Goal: Task Accomplishment & Management: Manage account settings

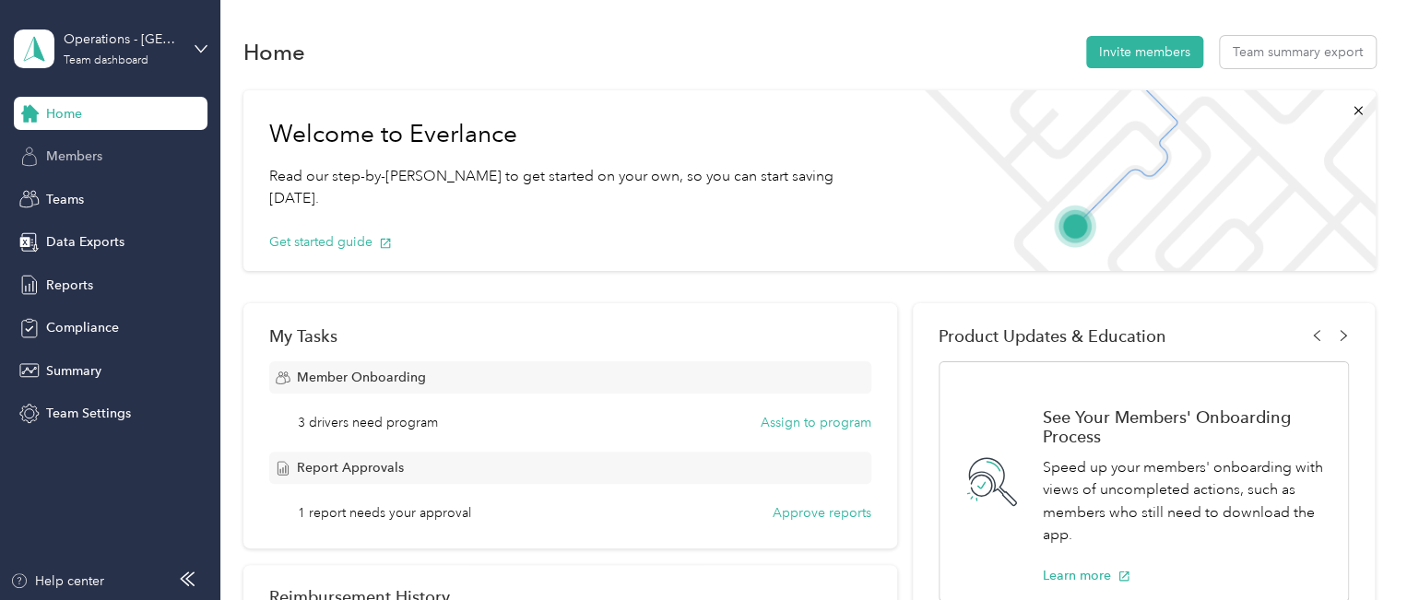
click at [76, 154] on span "Members" at bounding box center [74, 156] width 56 height 19
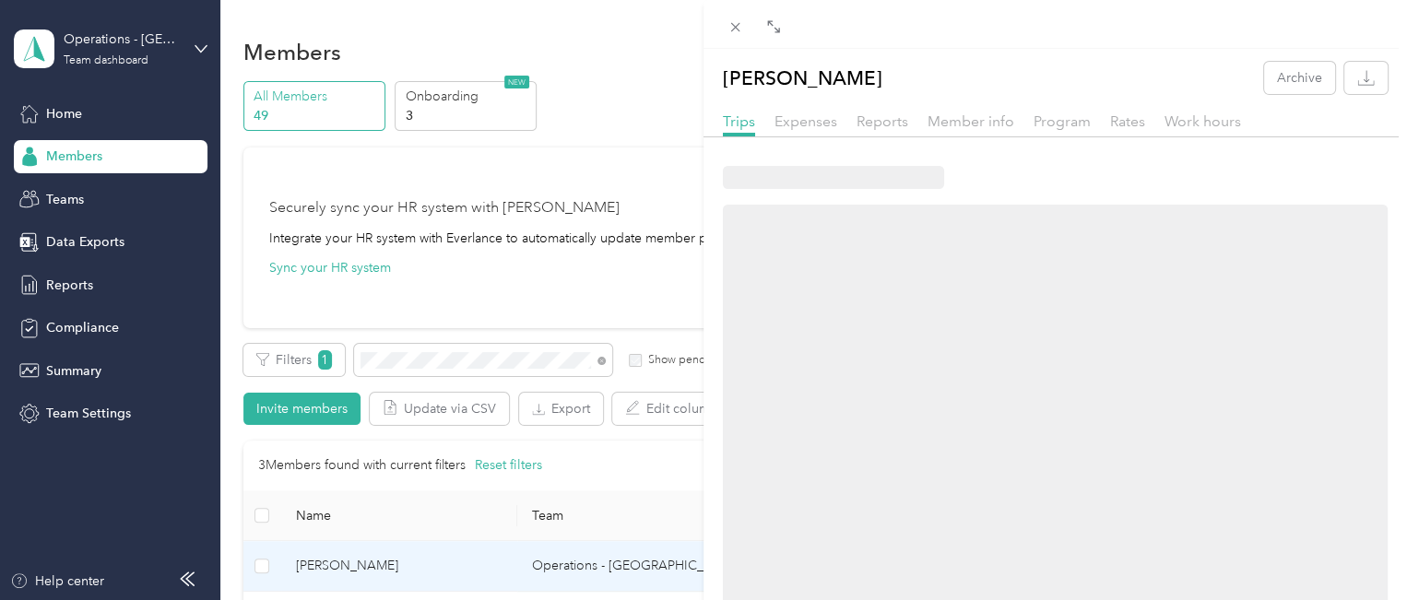
click at [398, 363] on div "[PERSON_NAME] Archive Trips Expenses Reports Member info Program Rates Work hou…" at bounding box center [703, 300] width 1407 height 600
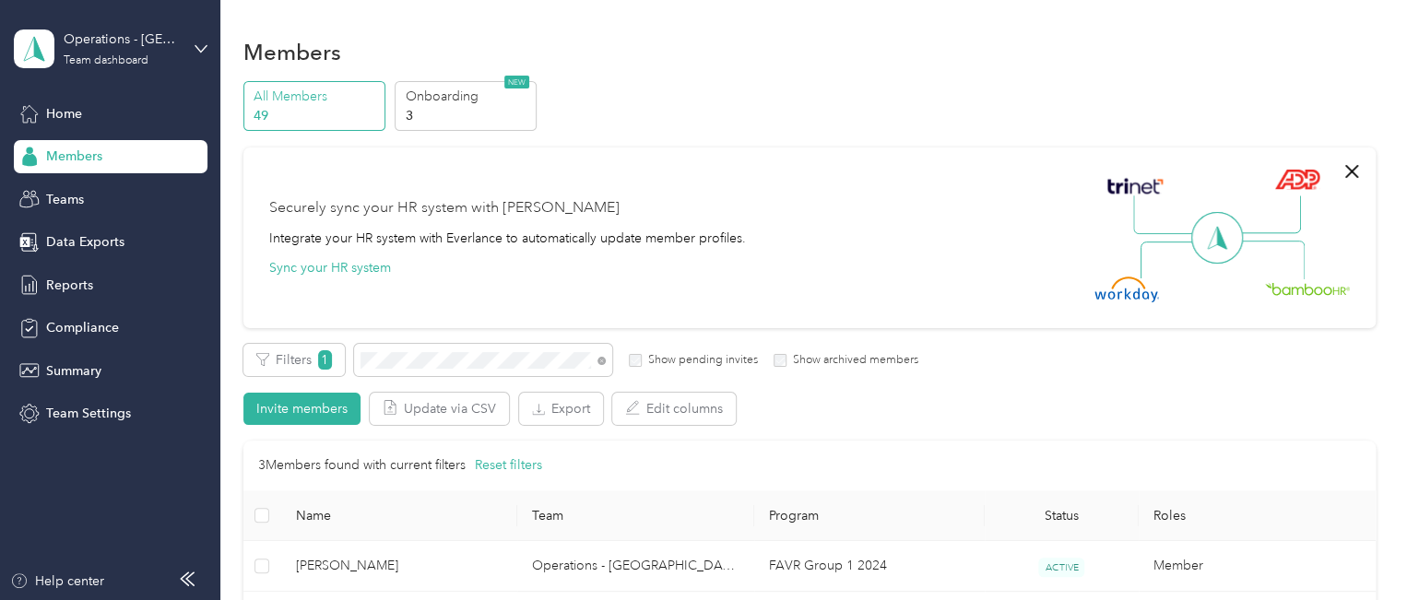
click at [400, 599] on div "Drag to resize Click to close [PERSON_NAME] Archive Trips Expenses Reports Memb…" at bounding box center [699, 600] width 1398 height 0
click at [400, 363] on div at bounding box center [703, 300] width 1407 height 600
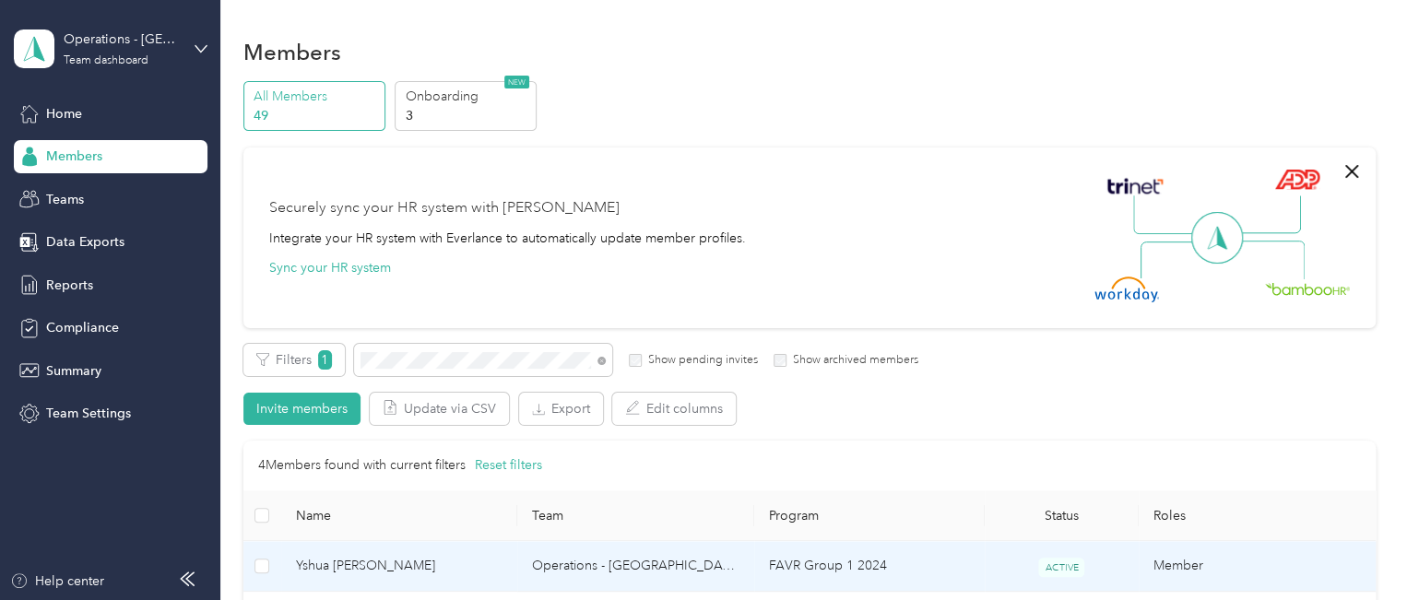
click at [396, 563] on span "Yshua [PERSON_NAME]" at bounding box center [399, 566] width 207 height 20
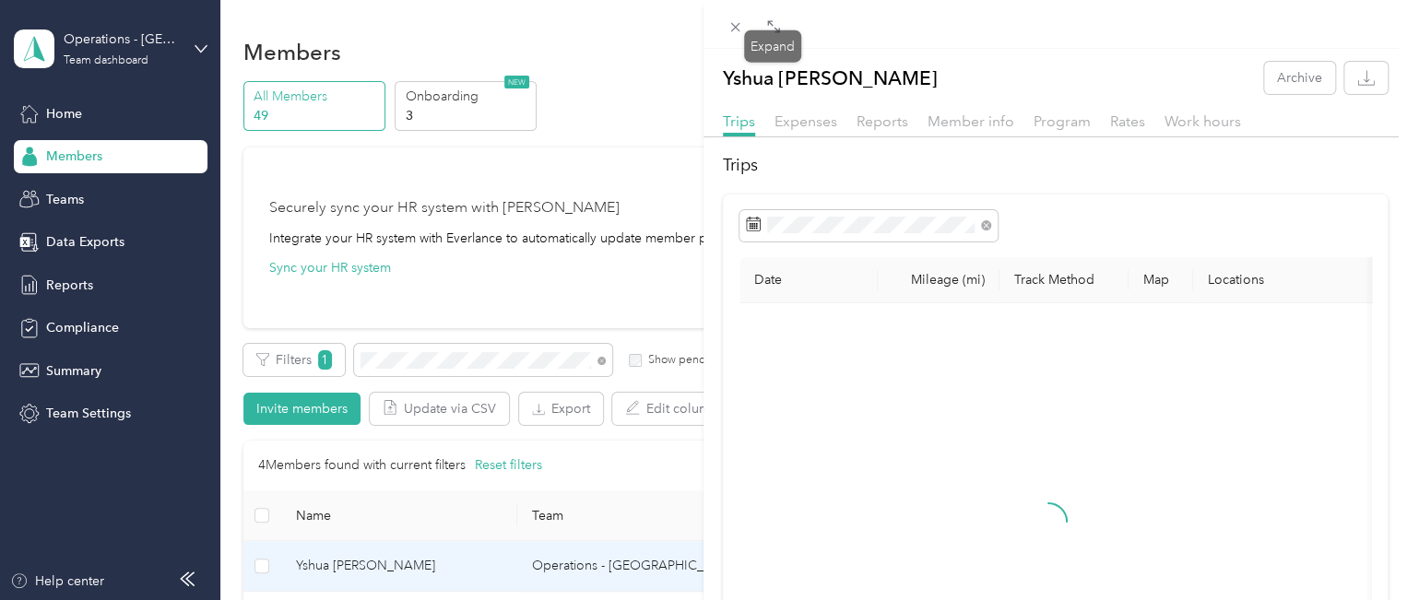
click at [767, 28] on icon at bounding box center [773, 26] width 15 height 15
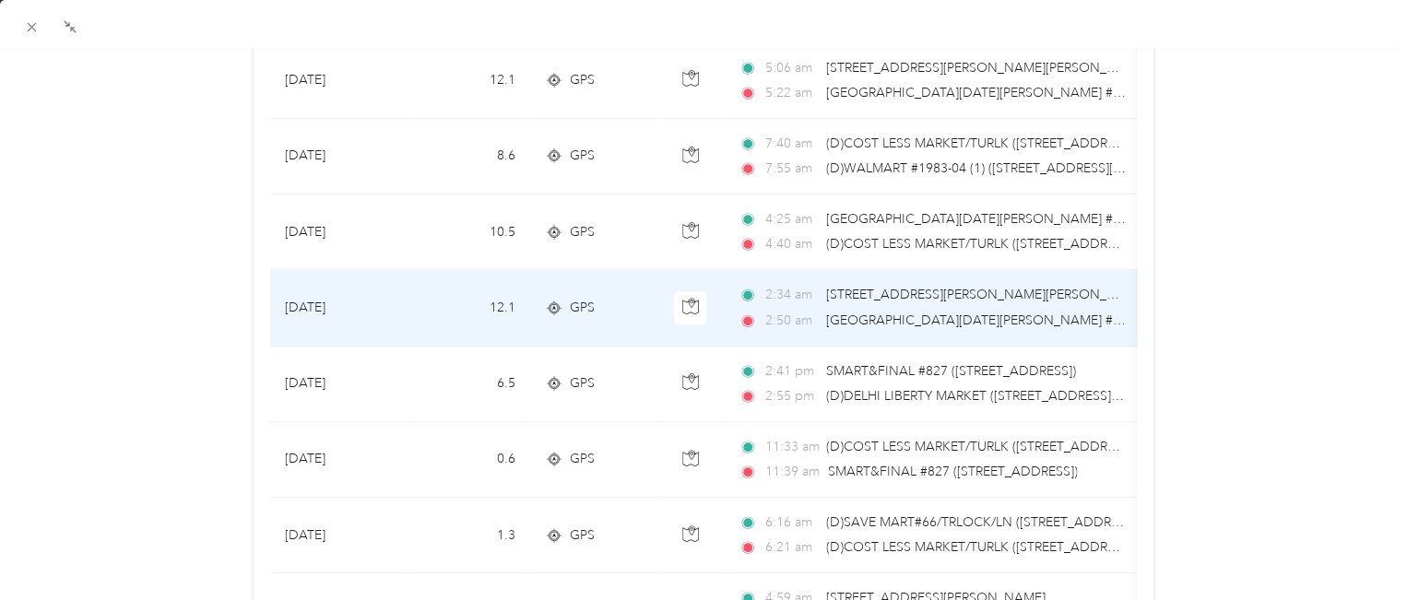
scroll to position [983, 0]
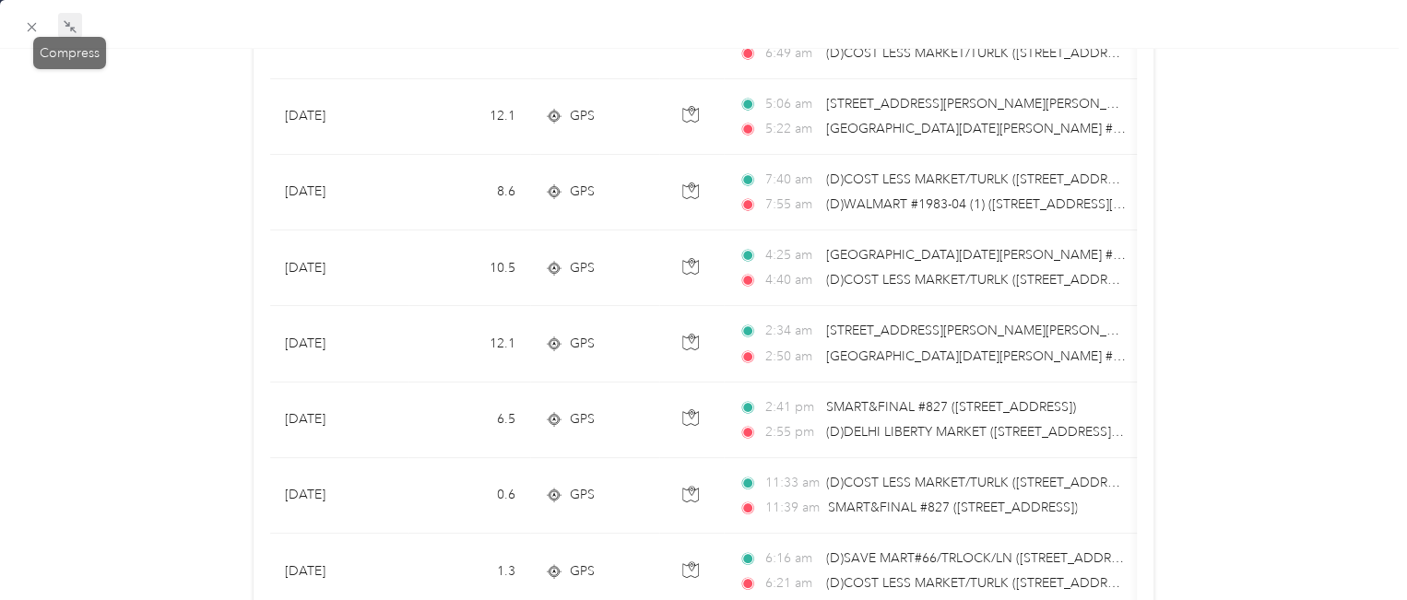
click at [70, 16] on span at bounding box center [70, 26] width 24 height 26
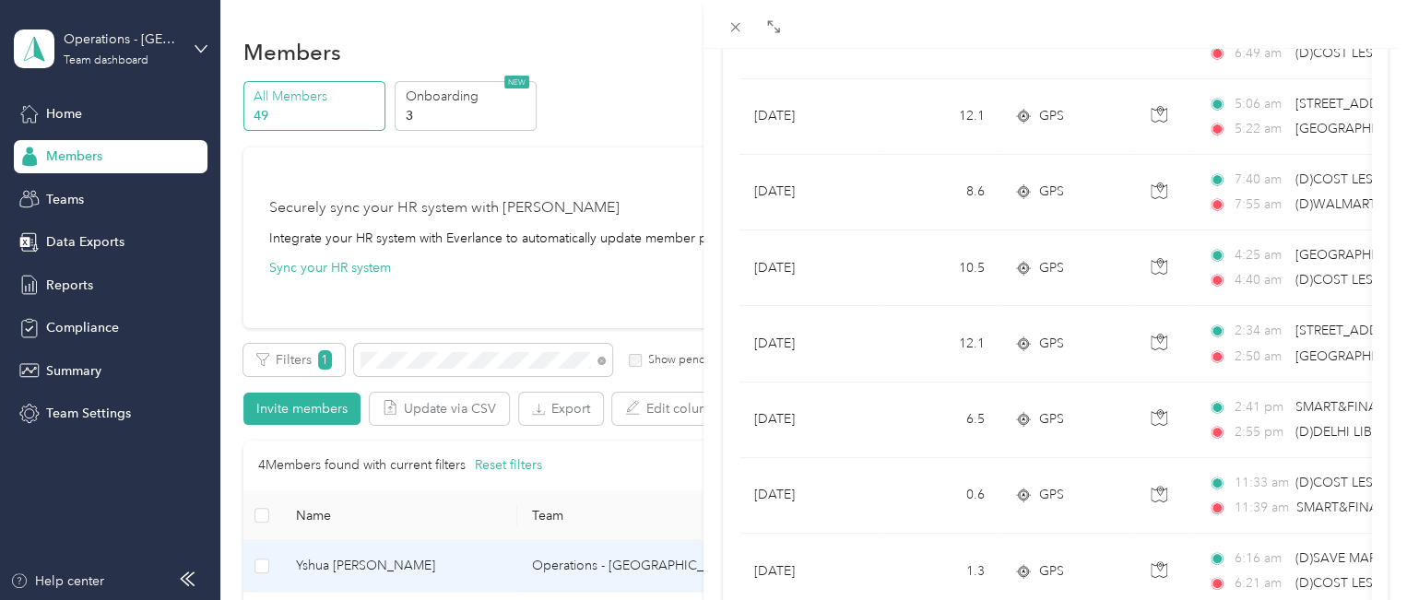
click at [397, 362] on div "Yshua [PERSON_NAME] Archive Trips Expenses Reports Member info Program Rates Wo…" at bounding box center [703, 300] width 1407 height 600
click at [385, 361] on div "Yshua [PERSON_NAME] Archive Trips Expenses Reports Member info Program Rates Wo…" at bounding box center [703, 300] width 1407 height 600
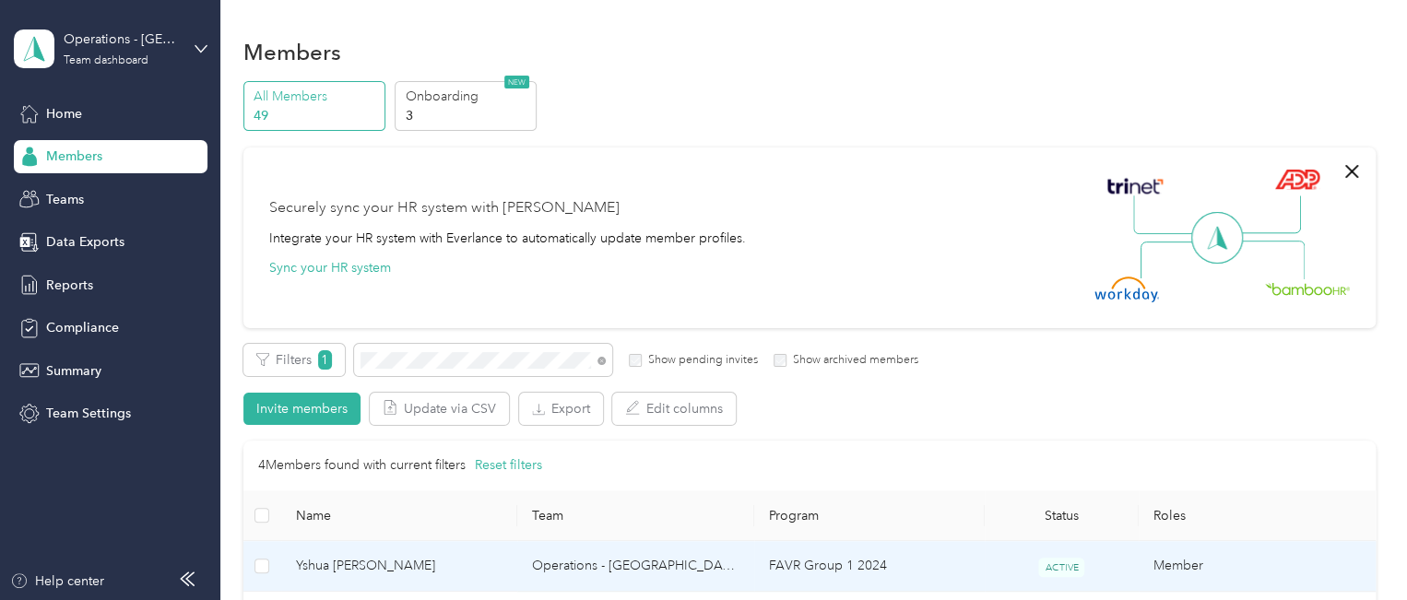
click at [385, 361] on div "Yshua [PERSON_NAME] Archive Trips Expenses Reports Member info Program Rates Wo…" at bounding box center [703, 300] width 1407 height 600
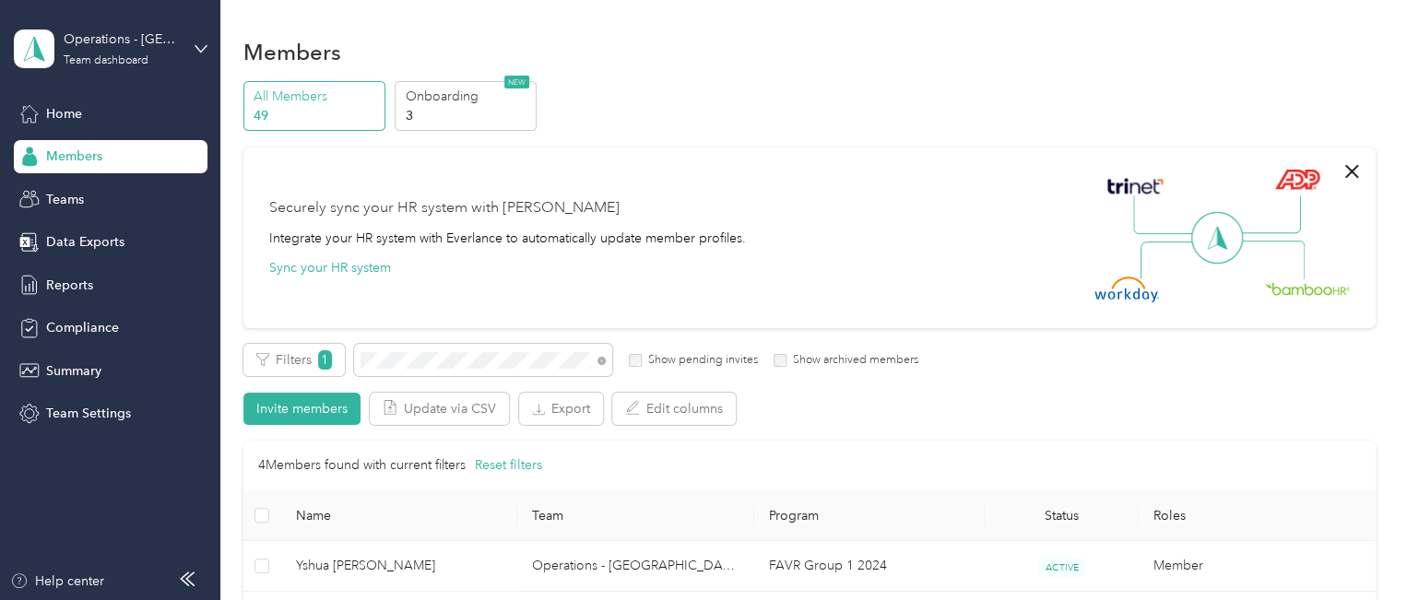
click at [385, 361] on div at bounding box center [703, 300] width 1407 height 600
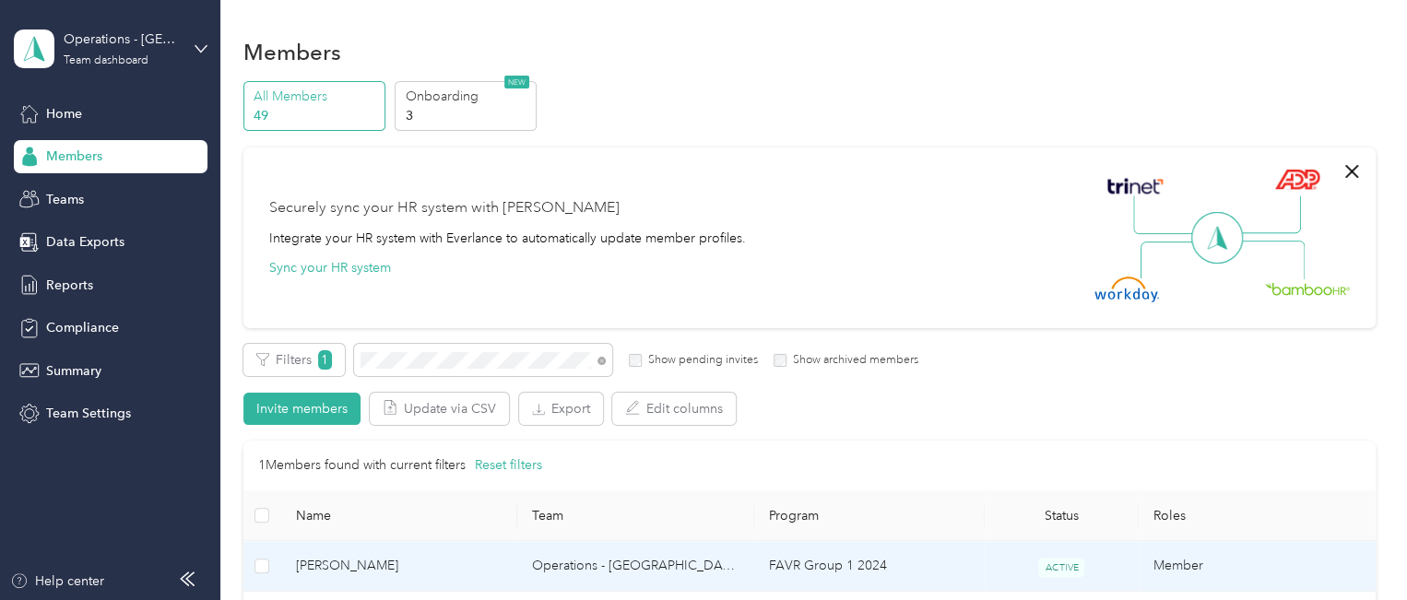
click at [388, 562] on span "[PERSON_NAME]" at bounding box center [399, 566] width 207 height 20
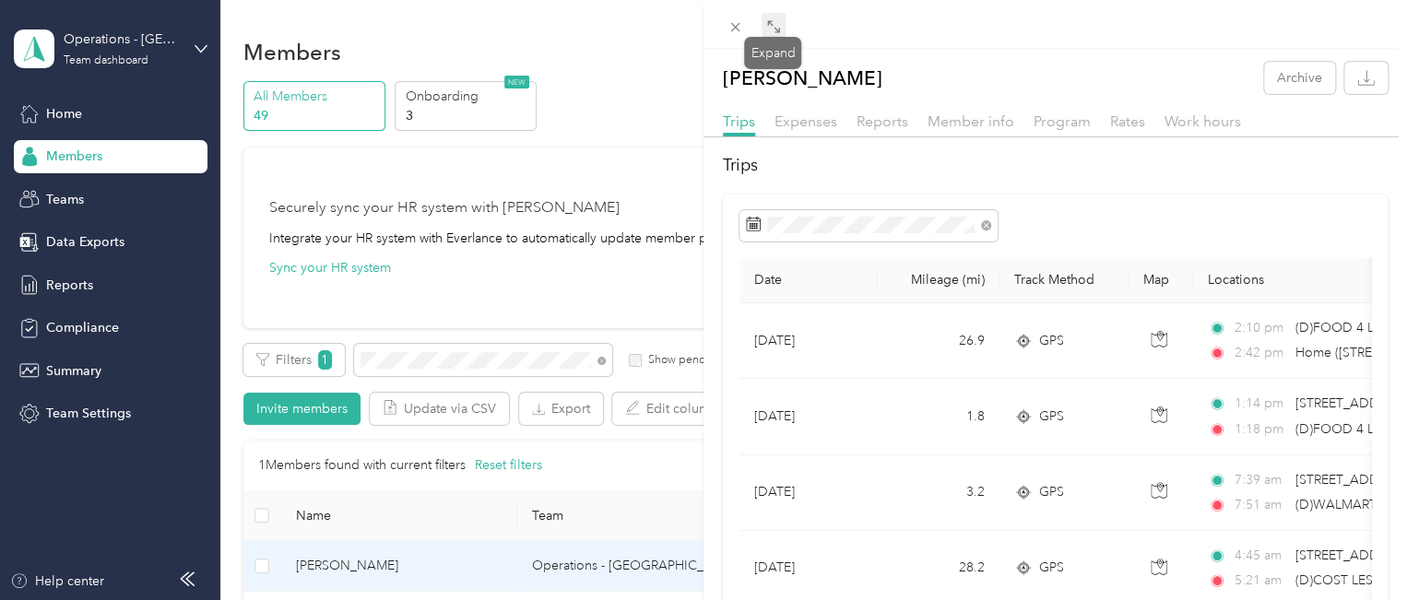
click at [772, 25] on icon at bounding box center [773, 26] width 15 height 15
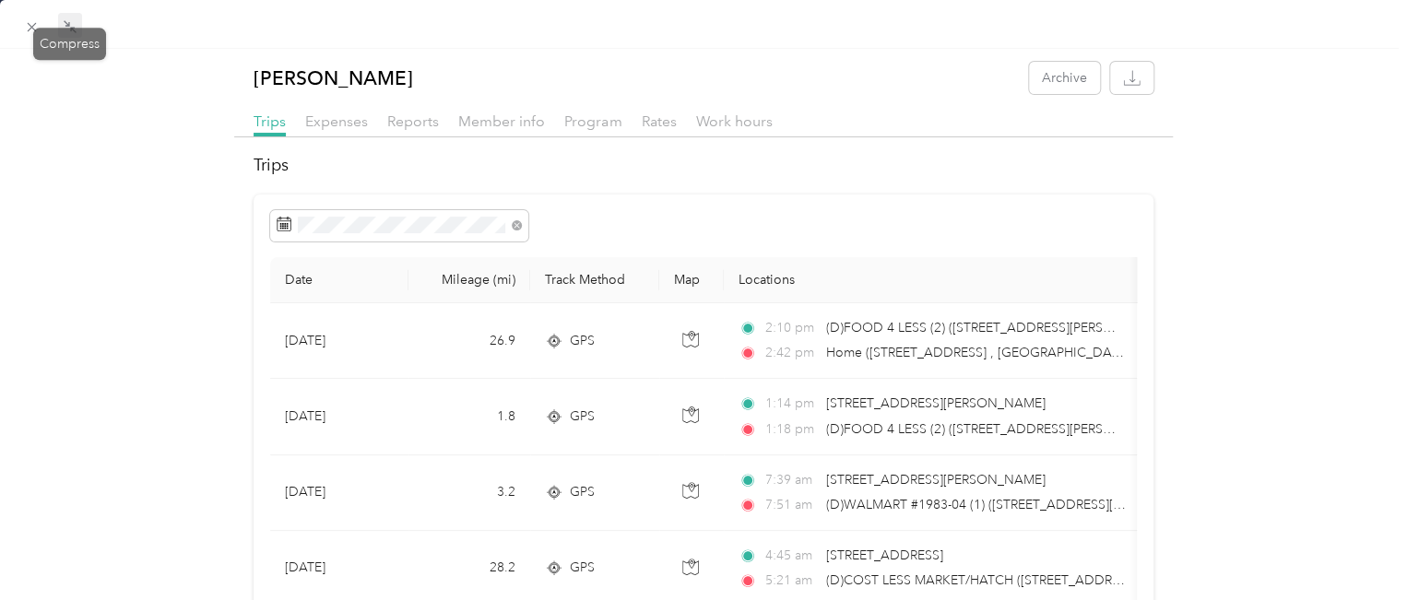
click at [70, 25] on icon at bounding box center [70, 26] width 15 height 15
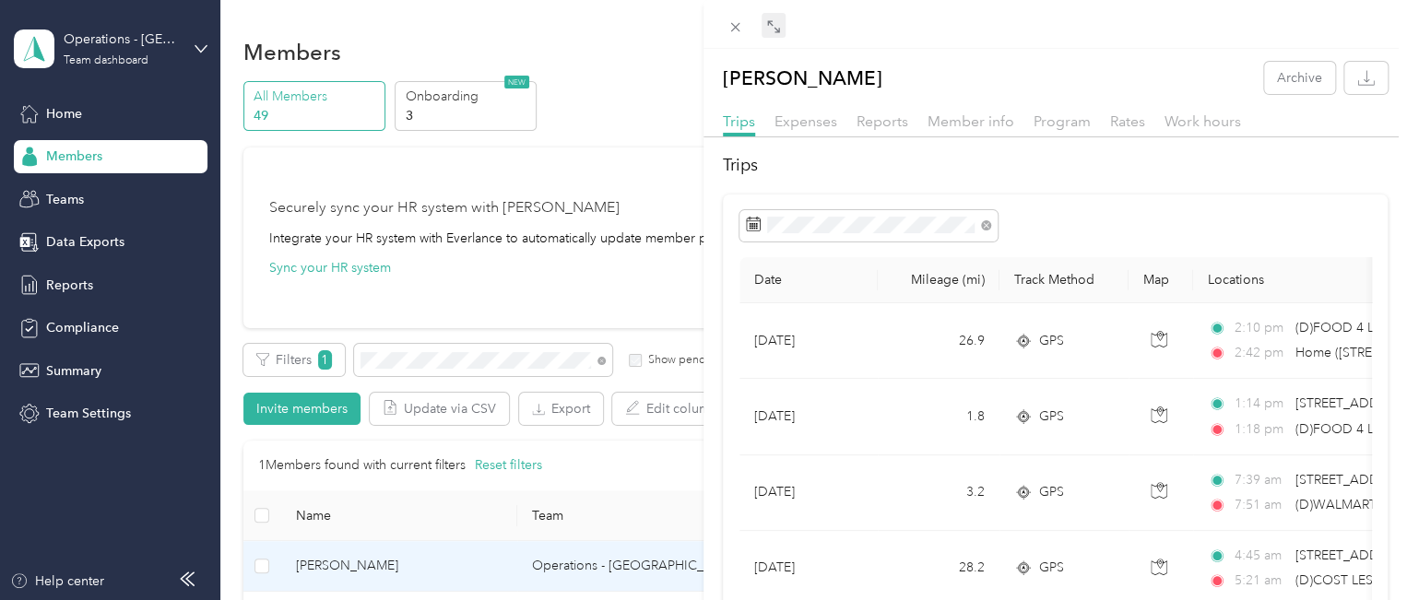
click at [400, 367] on div "[PERSON_NAME] Archive Trips Expenses Reports Member info Program Rates Work hou…" at bounding box center [703, 300] width 1407 height 600
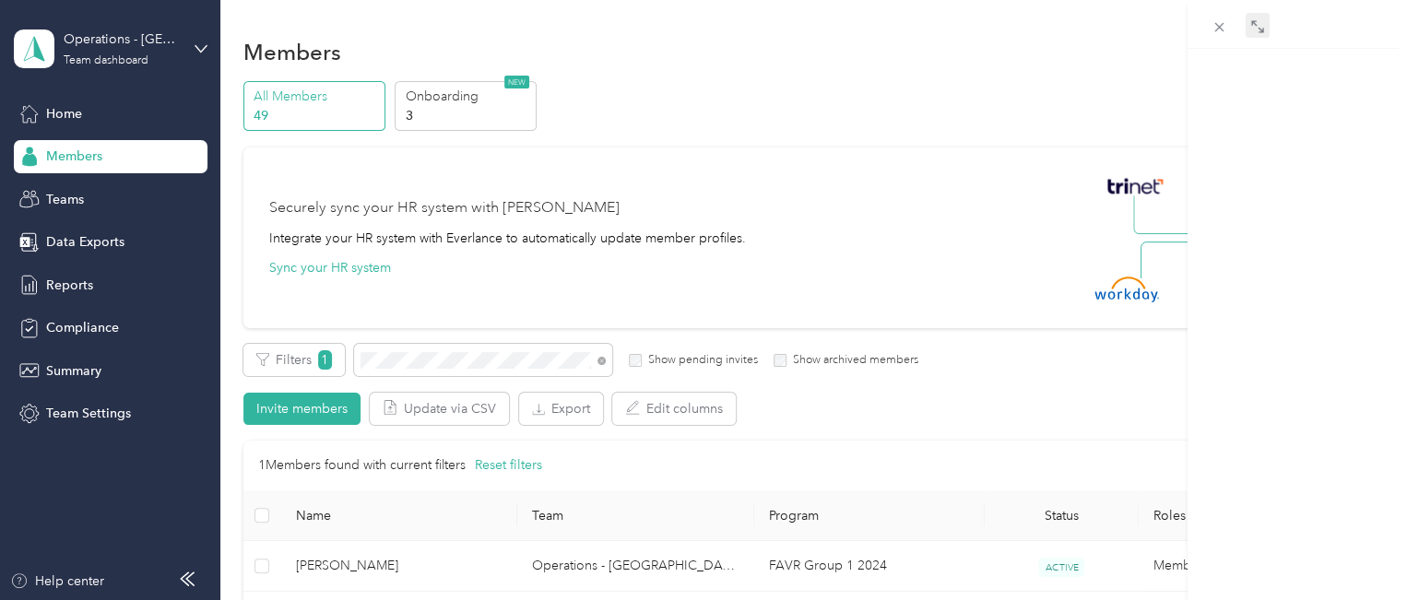
click at [397, 366] on div at bounding box center [703, 300] width 1407 height 600
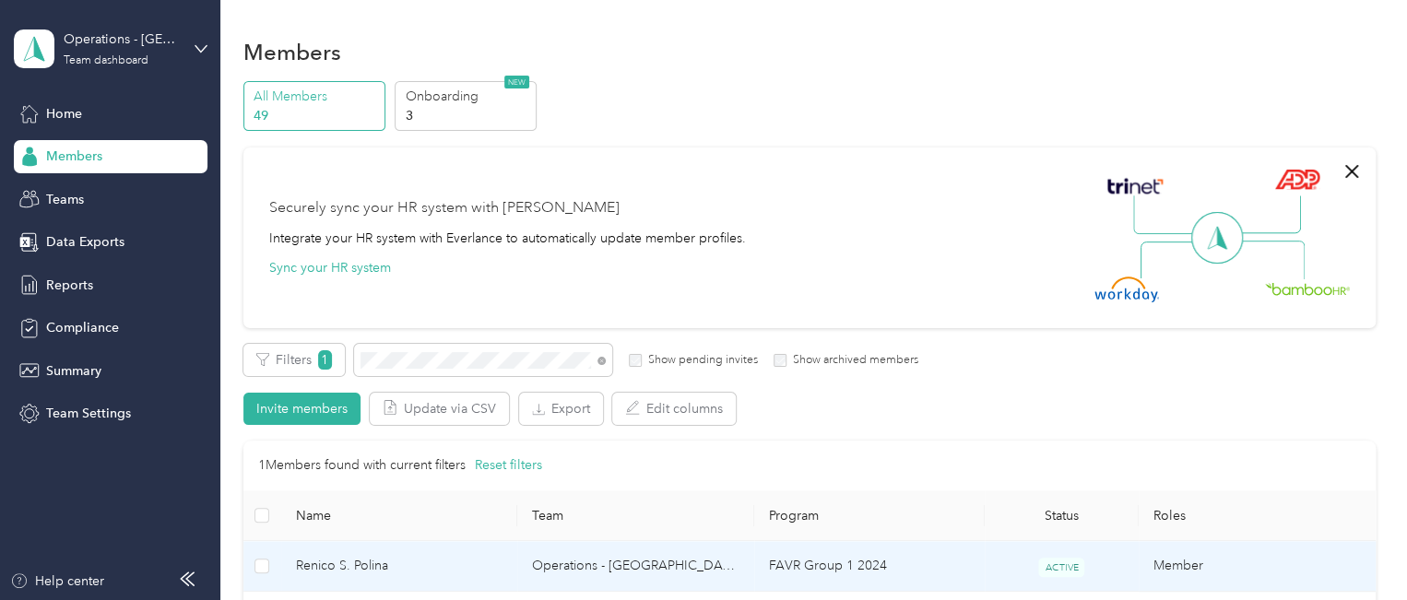
click at [332, 560] on span "Renico S. Polina" at bounding box center [399, 566] width 207 height 20
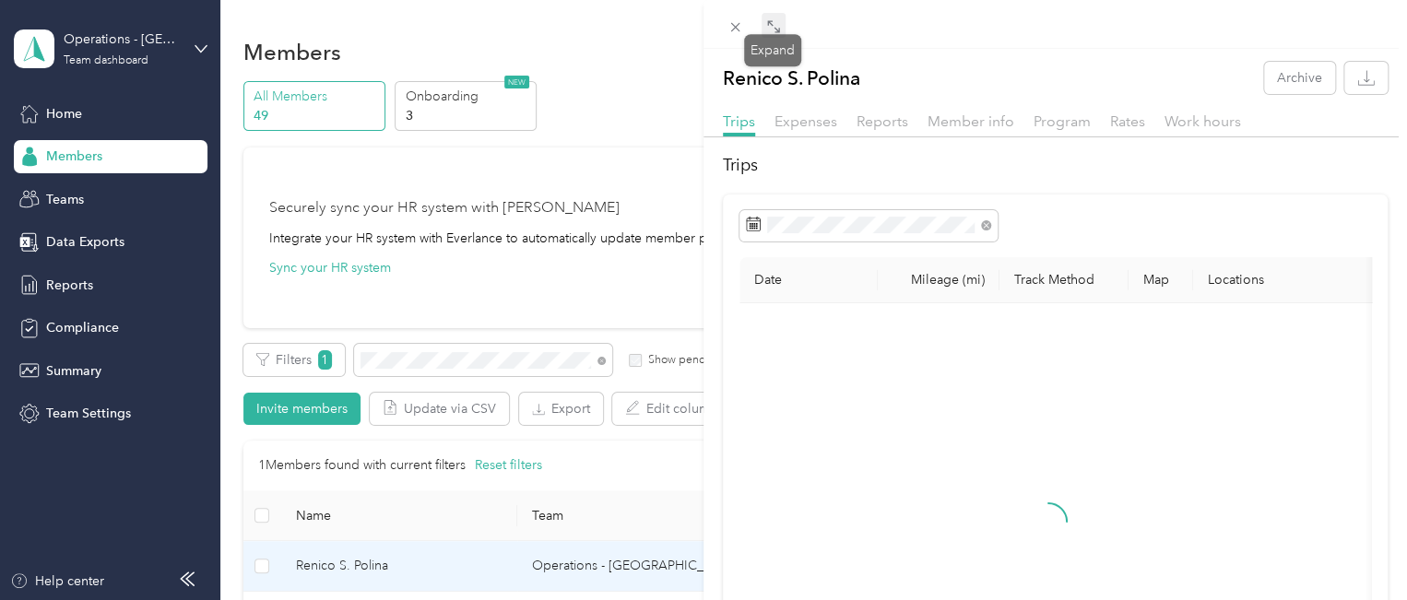
click at [769, 23] on icon at bounding box center [770, 23] width 6 height 6
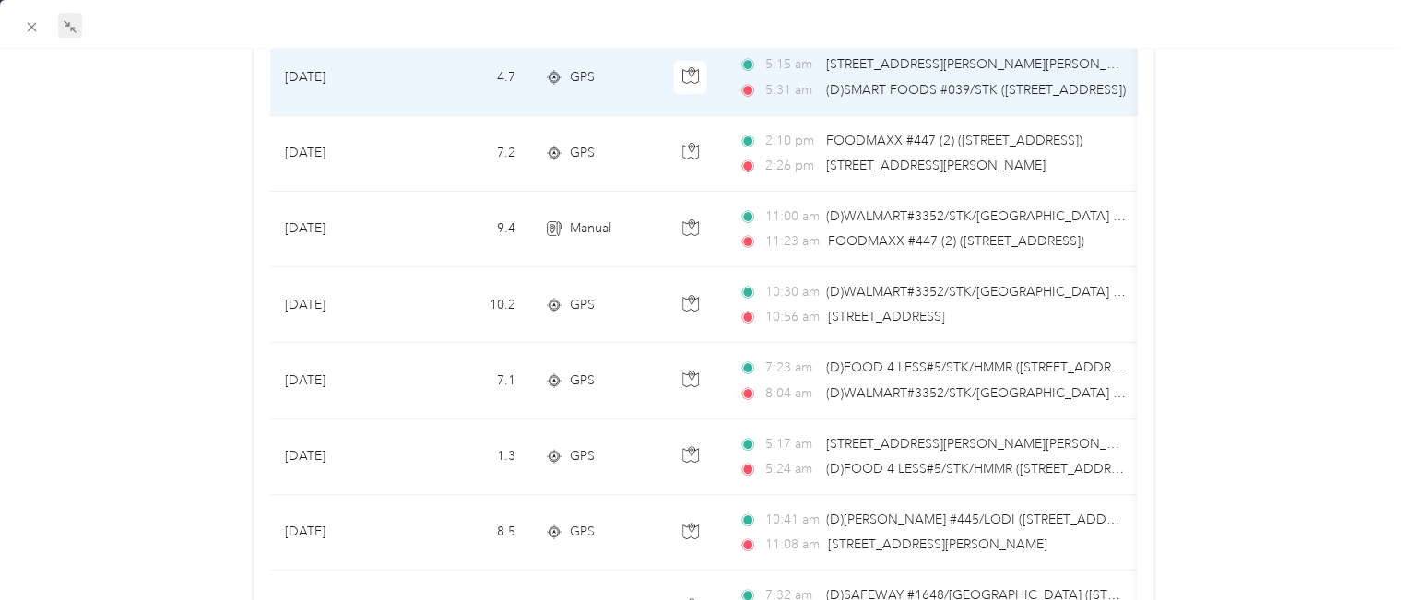
scroll to position [614, 0]
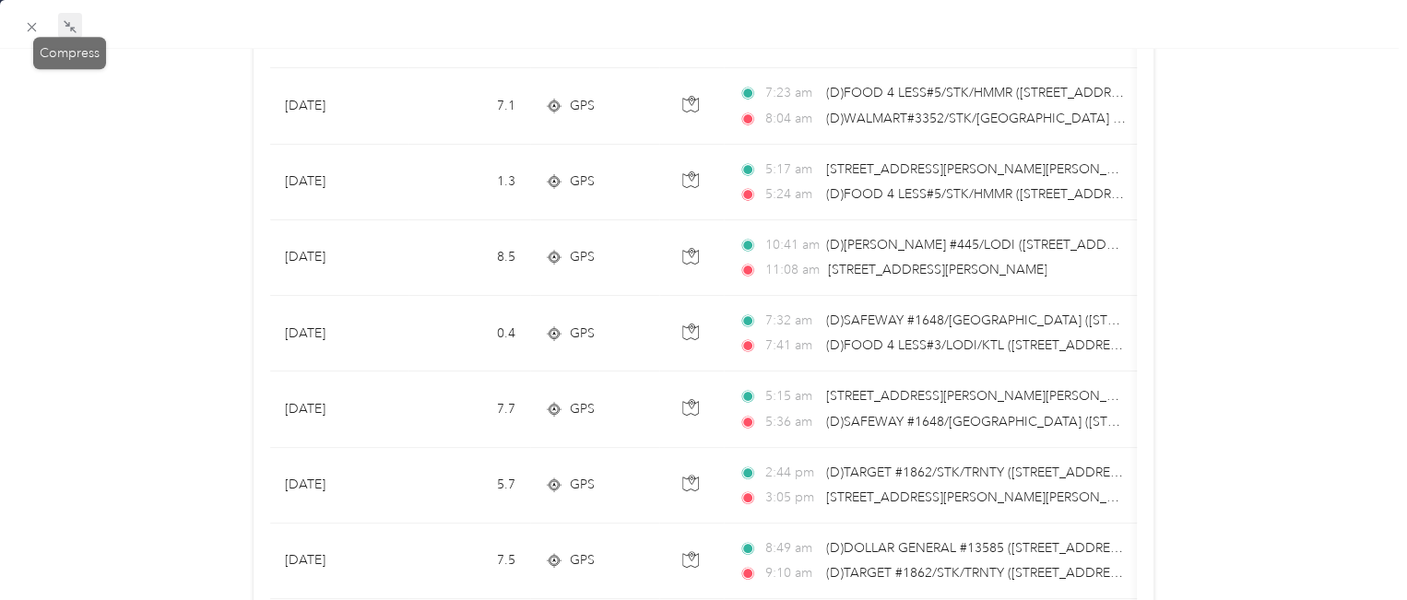
click at [77, 22] on span at bounding box center [70, 26] width 24 height 26
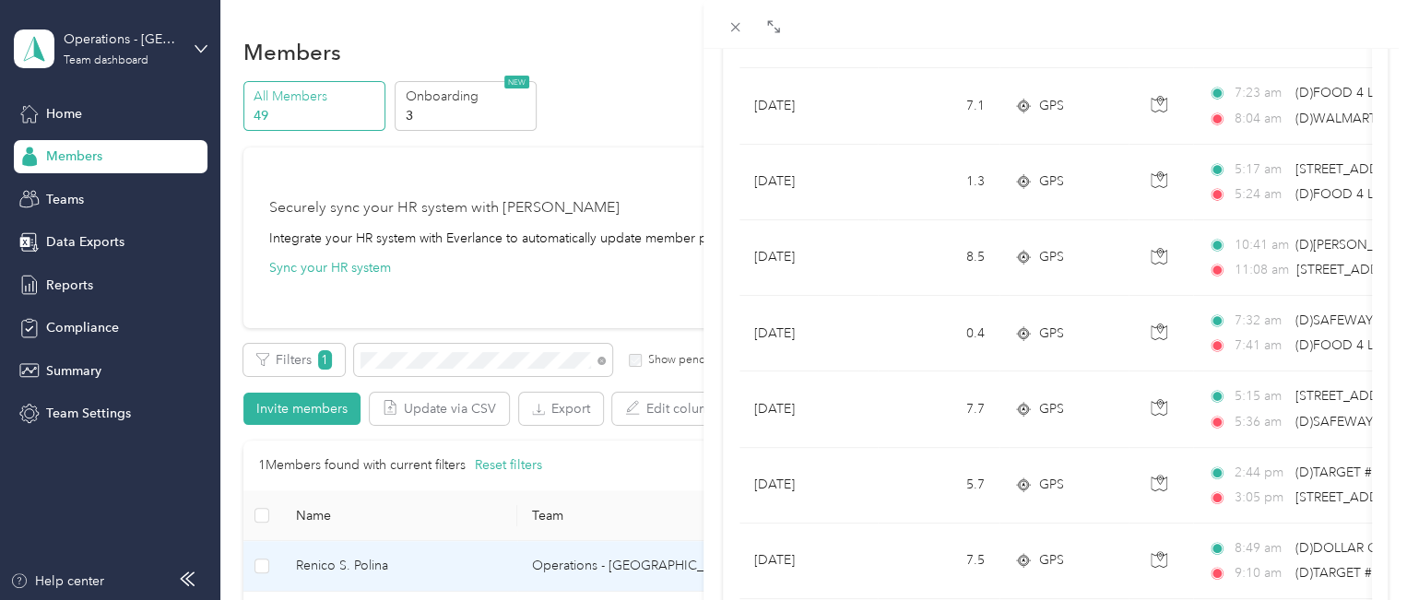
click at [409, 362] on div "Renico S. Polina Archive Trips Expenses Reports Member info Program Rates Work …" at bounding box center [703, 300] width 1407 height 600
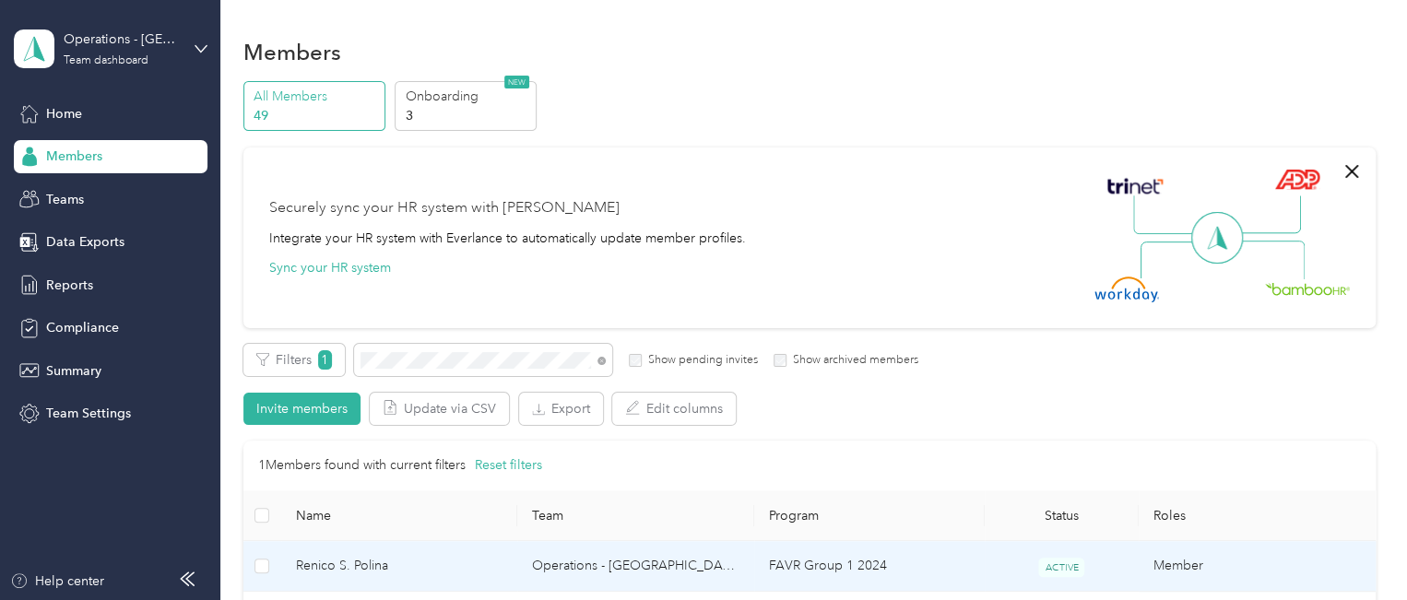
scroll to position [328, 0]
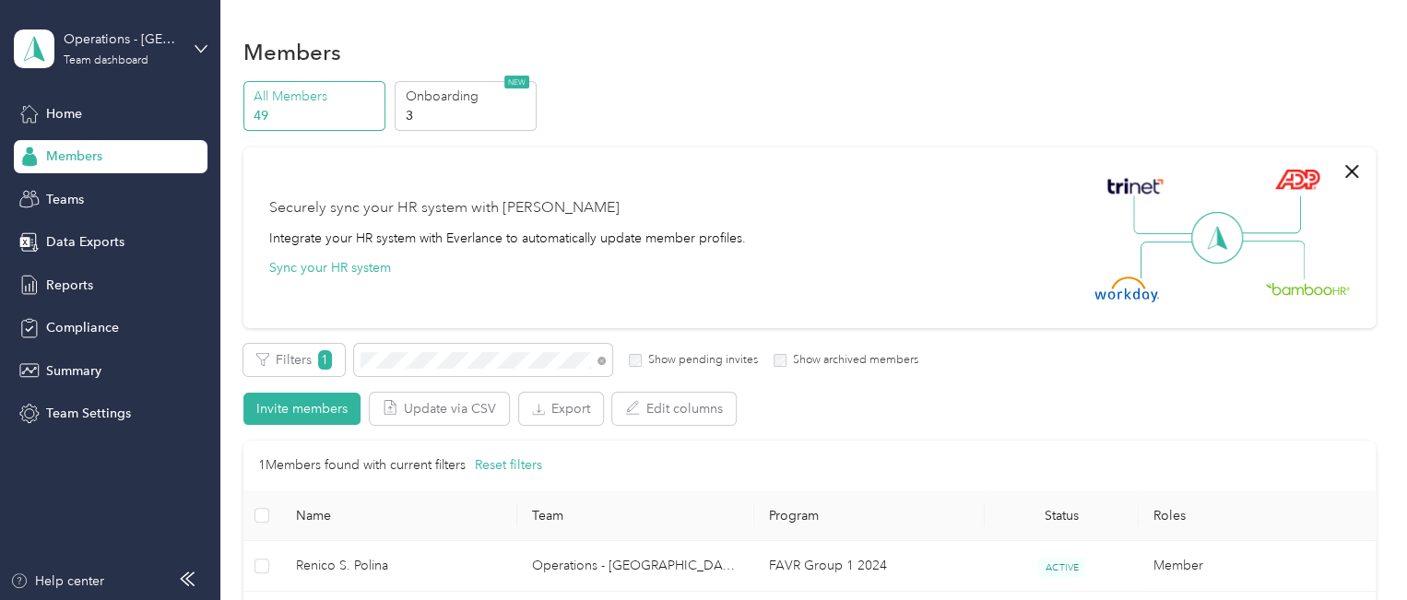
click at [406, 362] on div at bounding box center [703, 300] width 1407 height 600
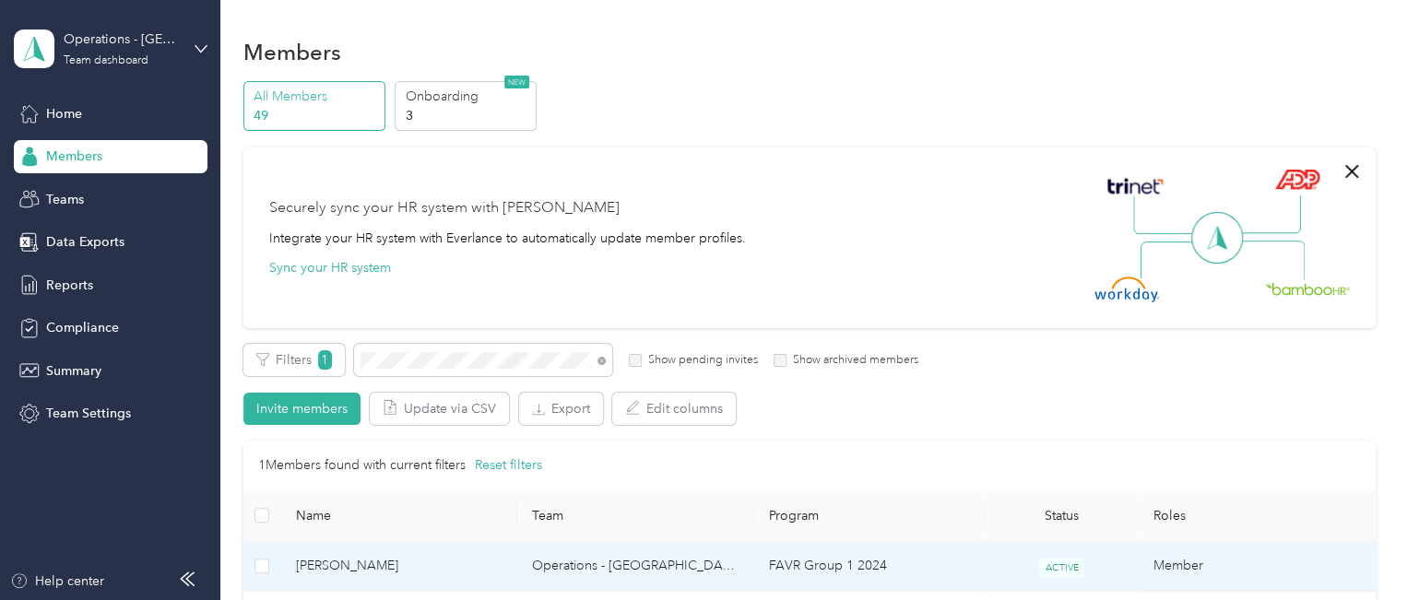
click at [323, 567] on span "[PERSON_NAME]" at bounding box center [399, 566] width 207 height 20
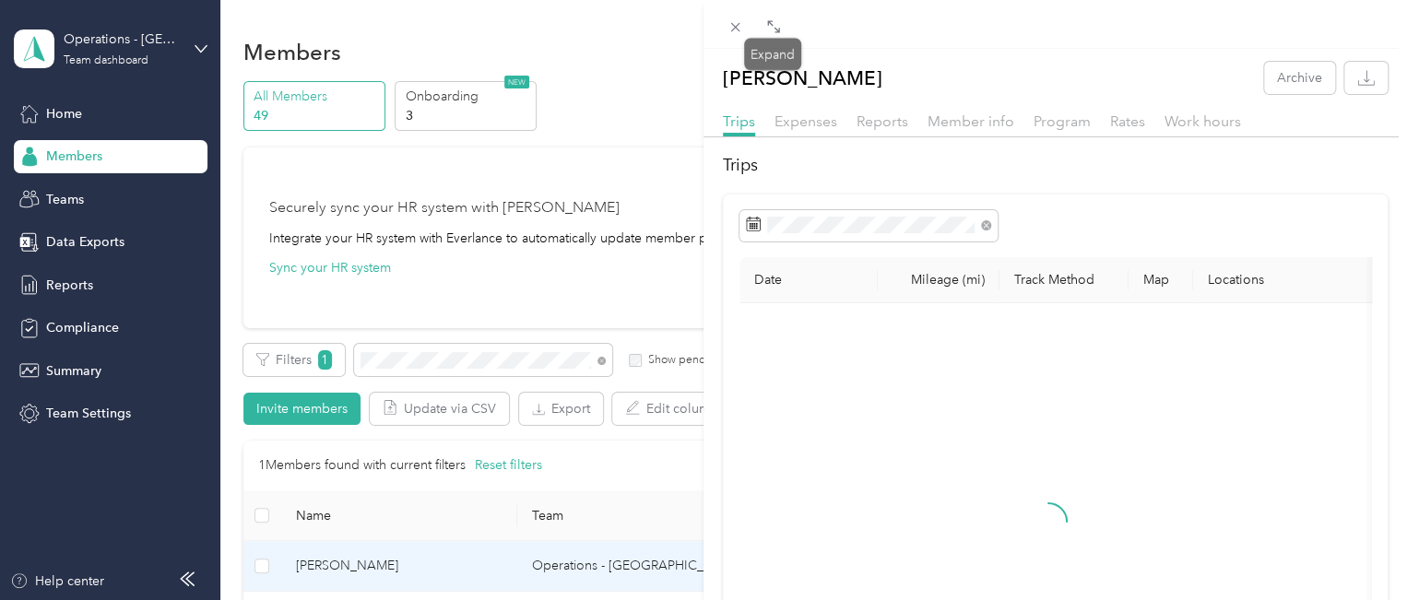
click at [769, 29] on icon at bounding box center [773, 26] width 15 height 15
